Goal: Communication & Community: Share content

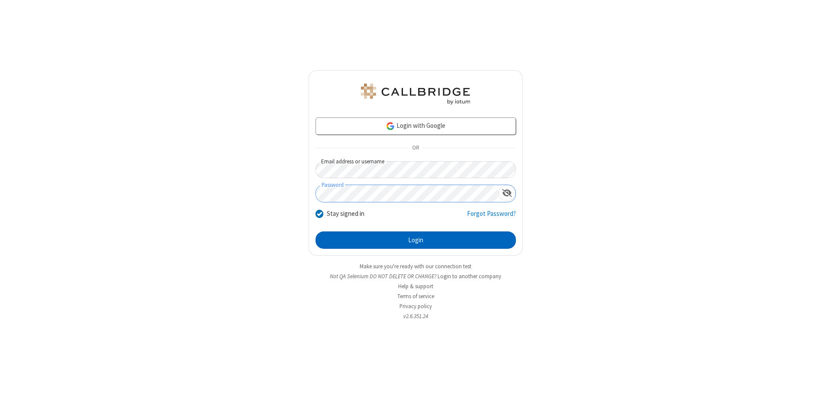
click at [416, 240] on button "Login" at bounding box center [416, 239] width 200 height 17
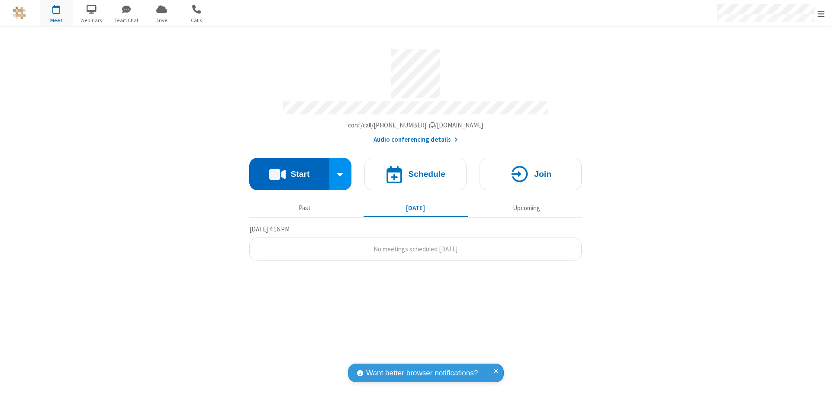
click at [289, 170] on button "Start" at bounding box center [289, 174] width 80 height 32
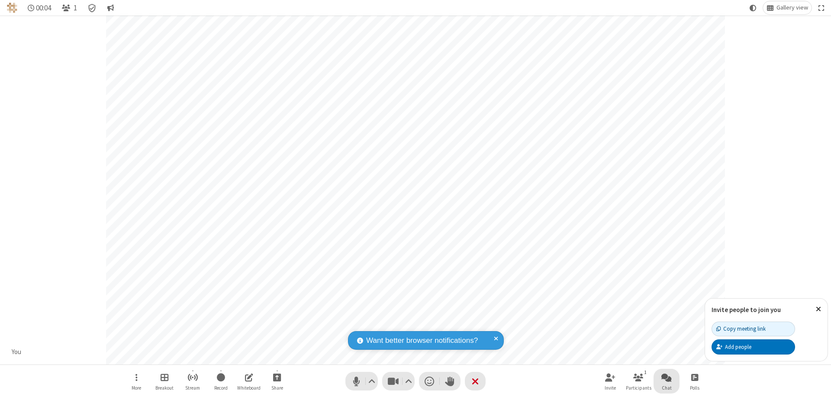
click at [667, 377] on span "Open chat" at bounding box center [667, 376] width 10 height 11
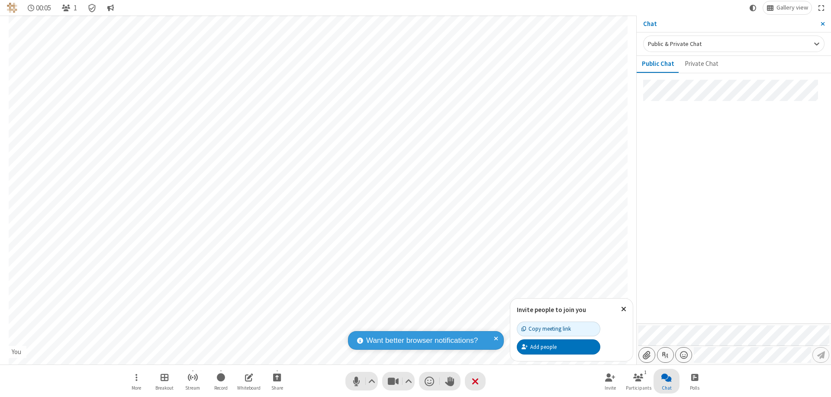
type input "C:\fakepath\doc_test.docx"
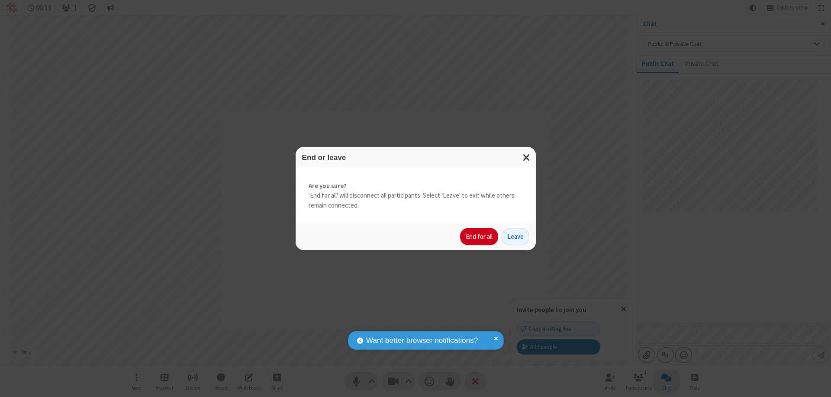
click at [480, 236] on button "End for all" at bounding box center [479, 236] width 38 height 17
